Goal: Find specific page/section: Find specific page/section

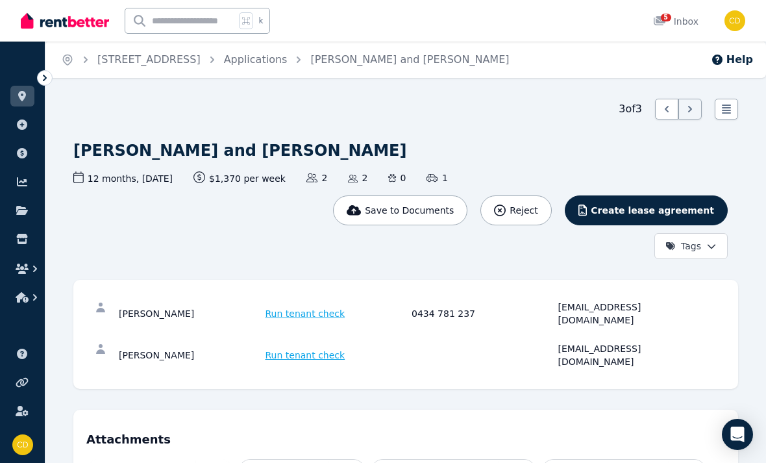
click at [166, 14] on input "text" at bounding box center [180, 20] width 110 height 25
type input "*"
type input "******"
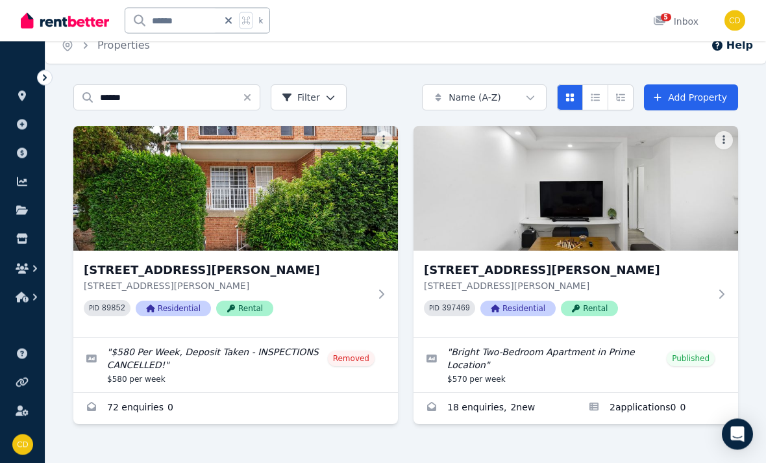
scroll to position [22, 0]
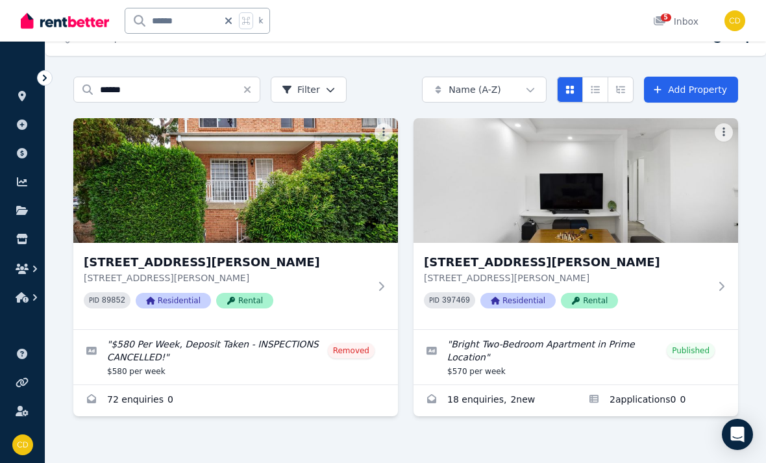
click at [735, 265] on div "[STREET_ADDRESS][PERSON_NAME][PERSON_NAME] PID 397469 Residential Rental" at bounding box center [575, 286] width 324 height 86
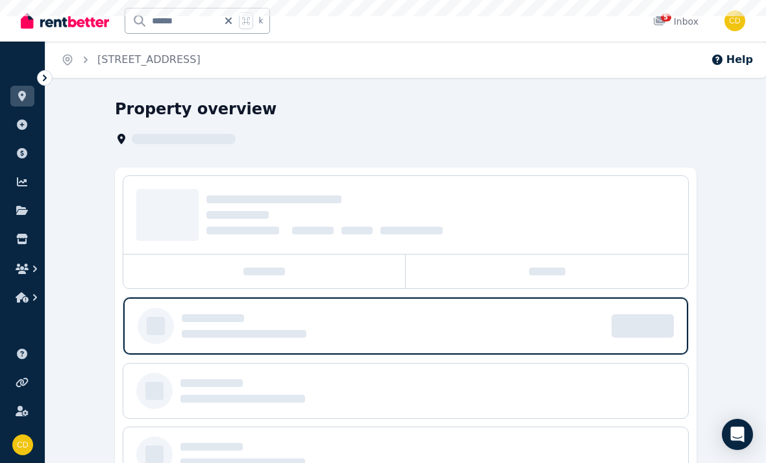
click at [721, 311] on div "Property overview" at bounding box center [405, 370] width 720 height 542
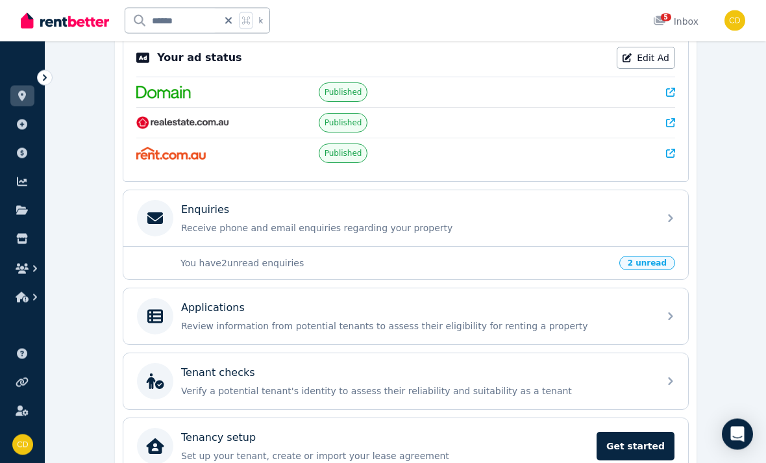
scroll to position [278, 0]
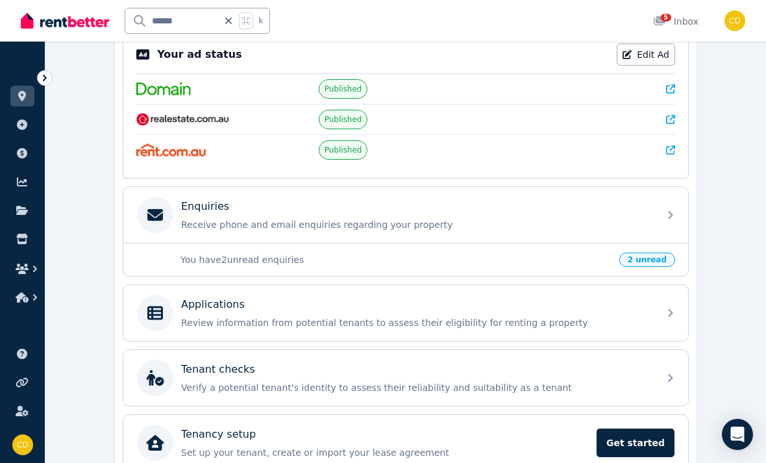
click at [626, 313] on div "Applications Review information from potential tenants to assess their eligibil…" at bounding box center [416, 313] width 470 height 32
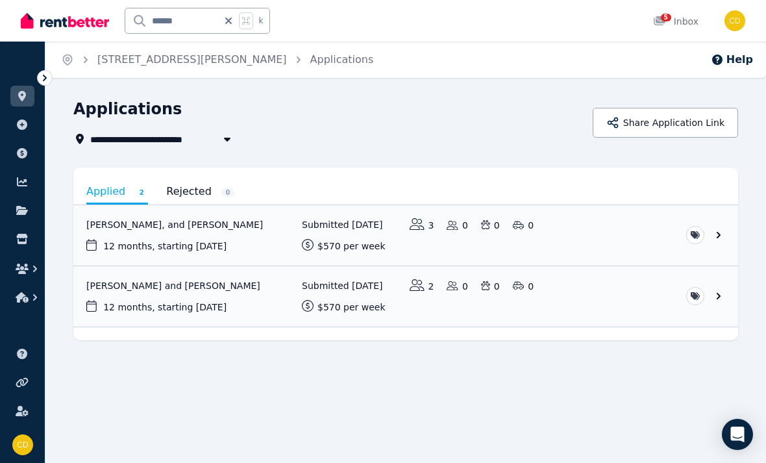
click at [445, 293] on link "View application: Mohini Bhapkar and Sangram Jadhav" at bounding box center [405, 296] width 664 height 60
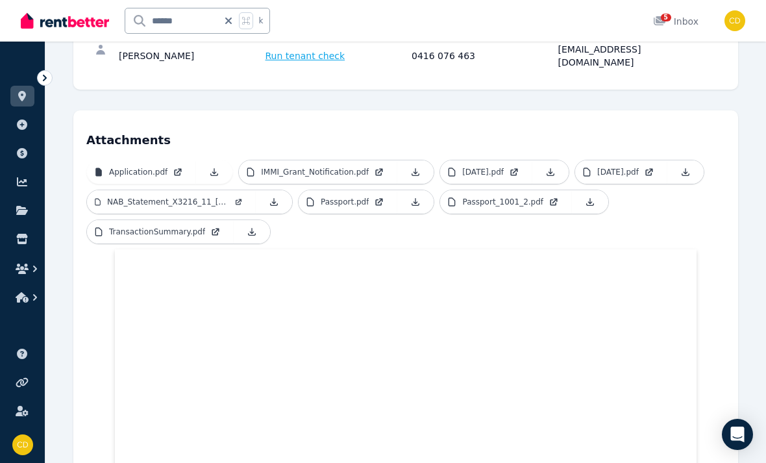
scroll to position [275, 0]
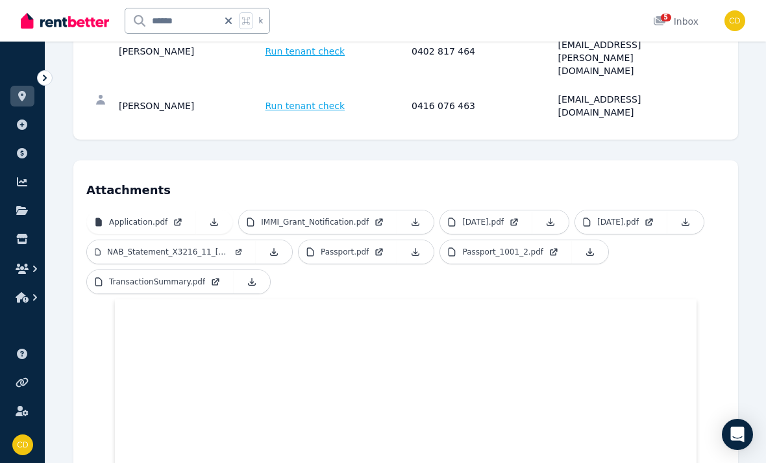
click at [548, 247] on icon at bounding box center [553, 252] width 10 height 10
click at [382, 249] on icon at bounding box center [379, 252] width 6 height 6
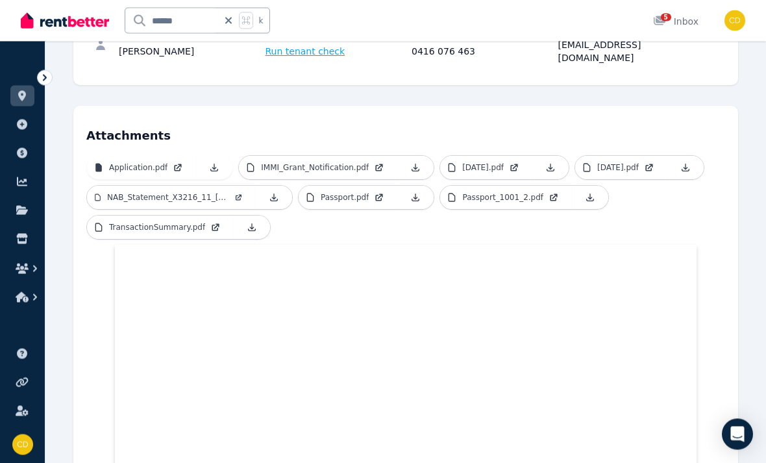
scroll to position [332, 0]
